Goal: Information Seeking & Learning: Understand process/instructions

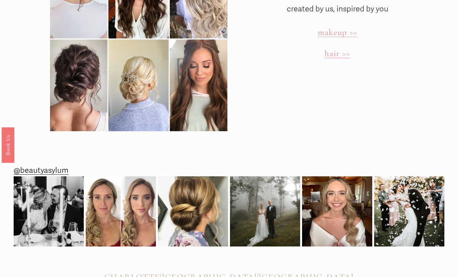
scroll to position [1876, 0]
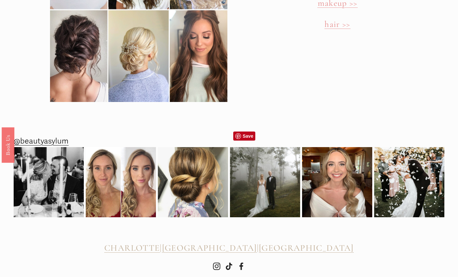
click at [280, 178] on img at bounding box center [265, 182] width 70 height 70
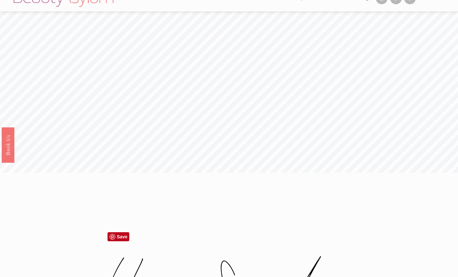
scroll to position [0, 0]
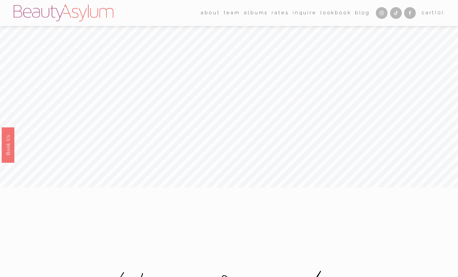
click at [253, 15] on link "albums" at bounding box center [256, 13] width 24 height 10
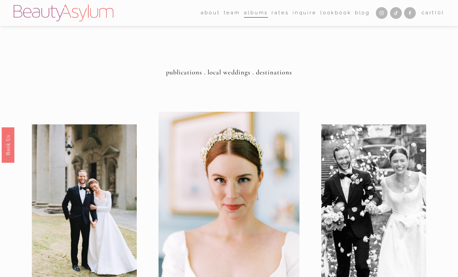
click at [278, 13] on link "Rates" at bounding box center [280, 13] width 17 height 10
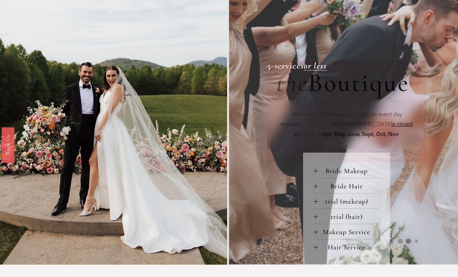
scroll to position [177, 0]
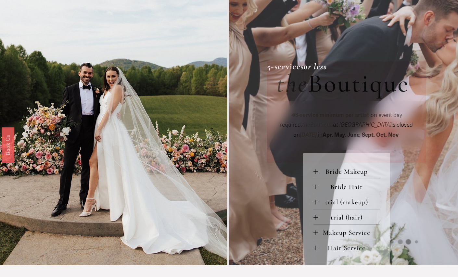
click at [316, 237] on button "Makeup Service" at bounding box center [347, 232] width 66 height 15
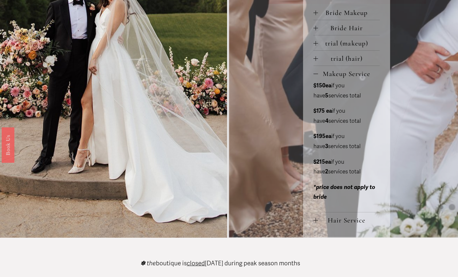
scroll to position [338, 0]
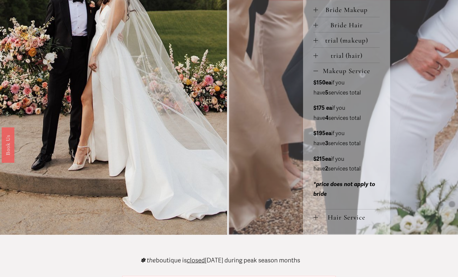
click at [316, 220] on div at bounding box center [316, 218] width 0 height 5
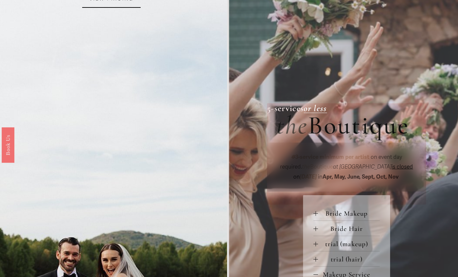
scroll to position [134, 0]
click at [418, 201] on div "the Boutique" at bounding box center [346, 154] width 159 height 101
click at [419, 163] on div "✽ 3-service minimum per artist on event day required. the Boutique at Beauty As…" at bounding box center [346, 167] width 159 height 49
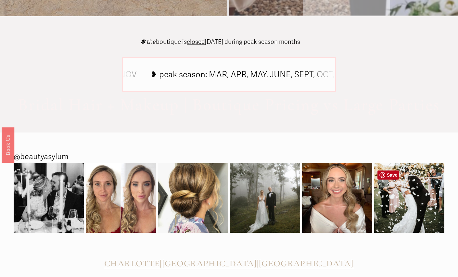
scroll to position [712, 0]
